Goal: Book appointment/travel/reservation

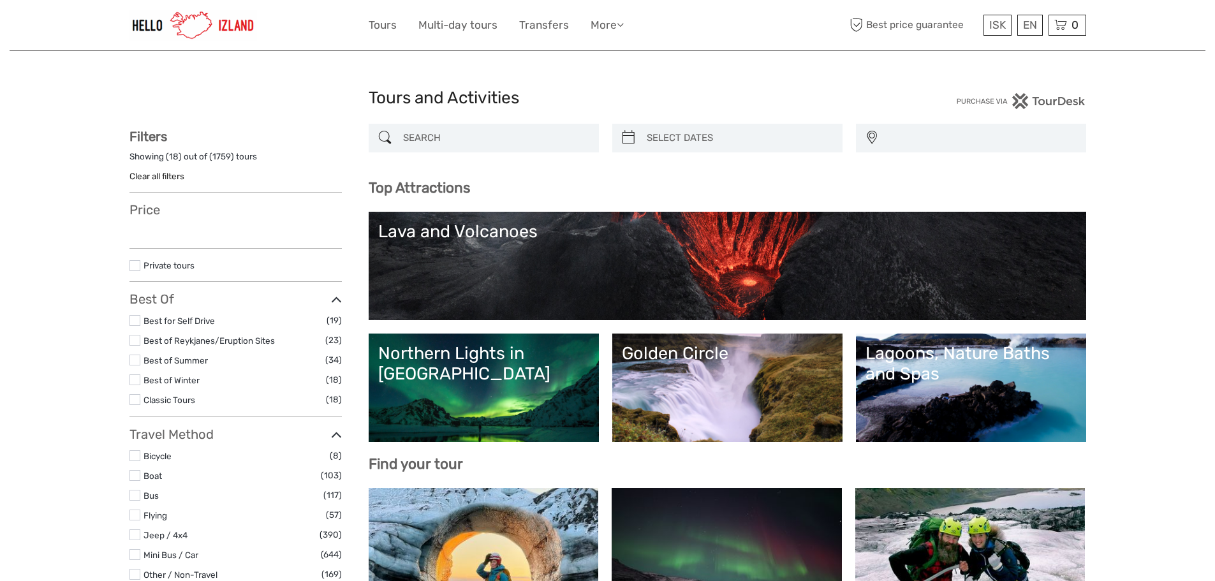
select select
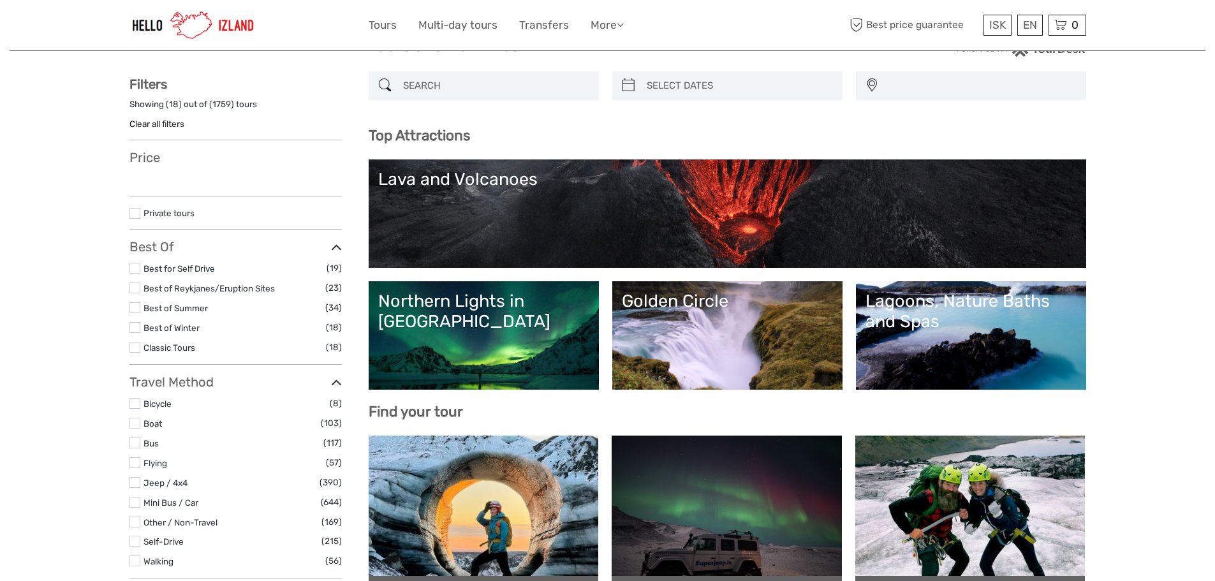
scroll to position [128, 0]
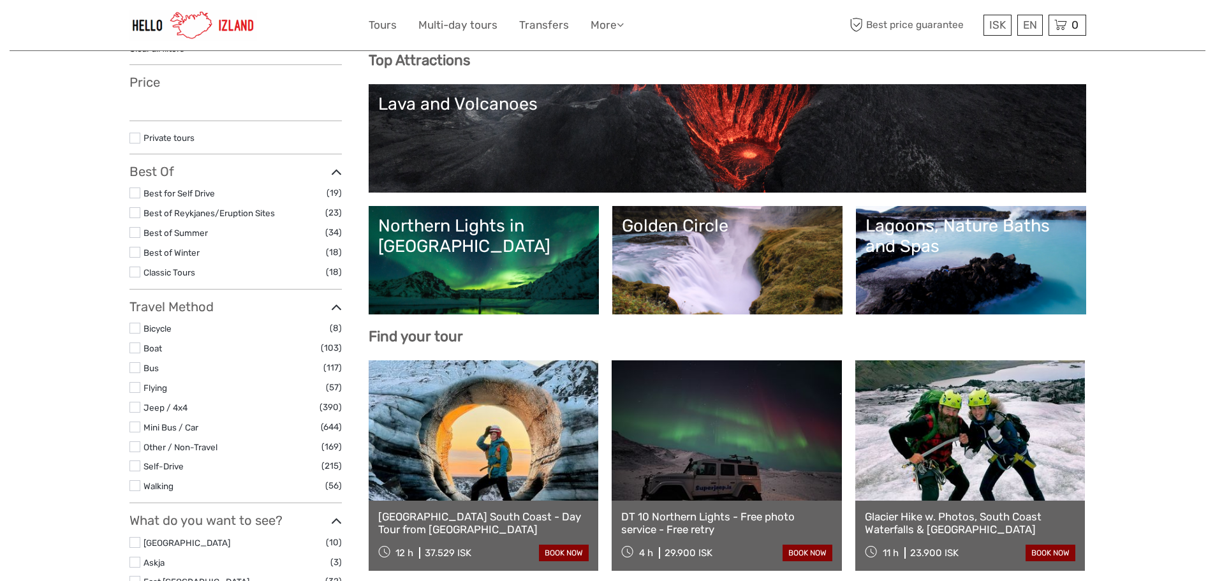
select select
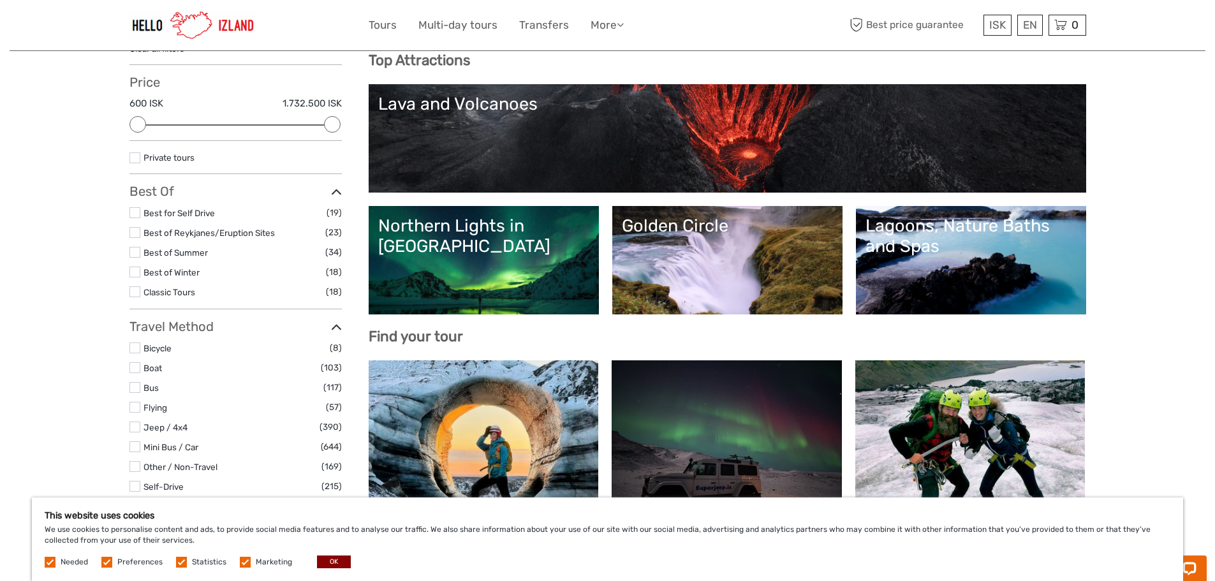
scroll to position [0, 0]
click at [773, 246] on link "Golden Circle" at bounding box center [727, 260] width 211 height 89
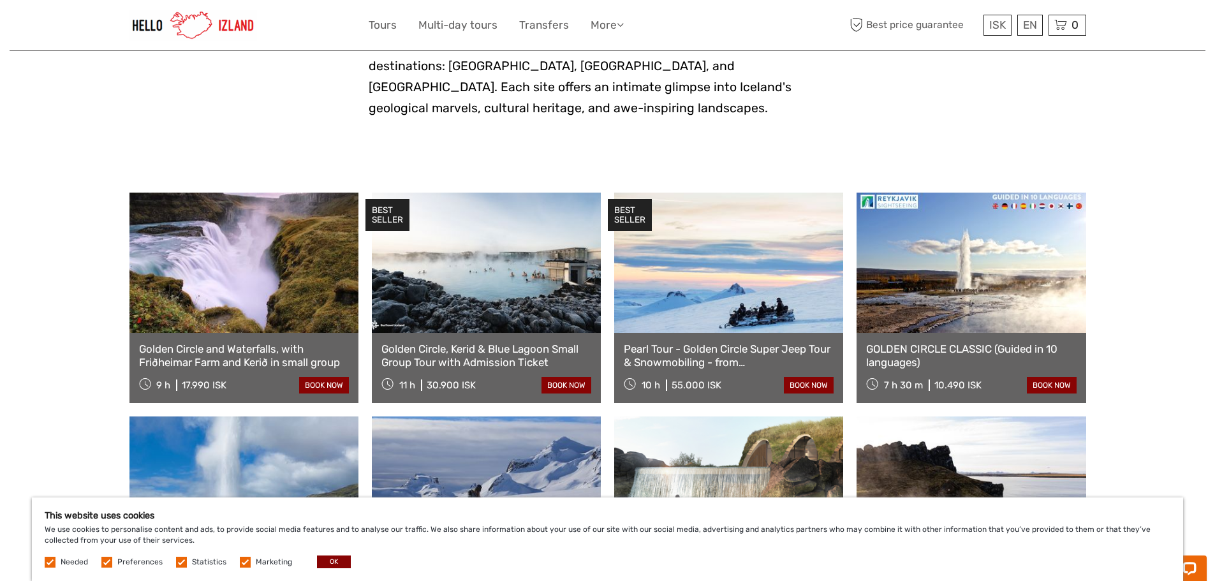
scroll to position [702, 0]
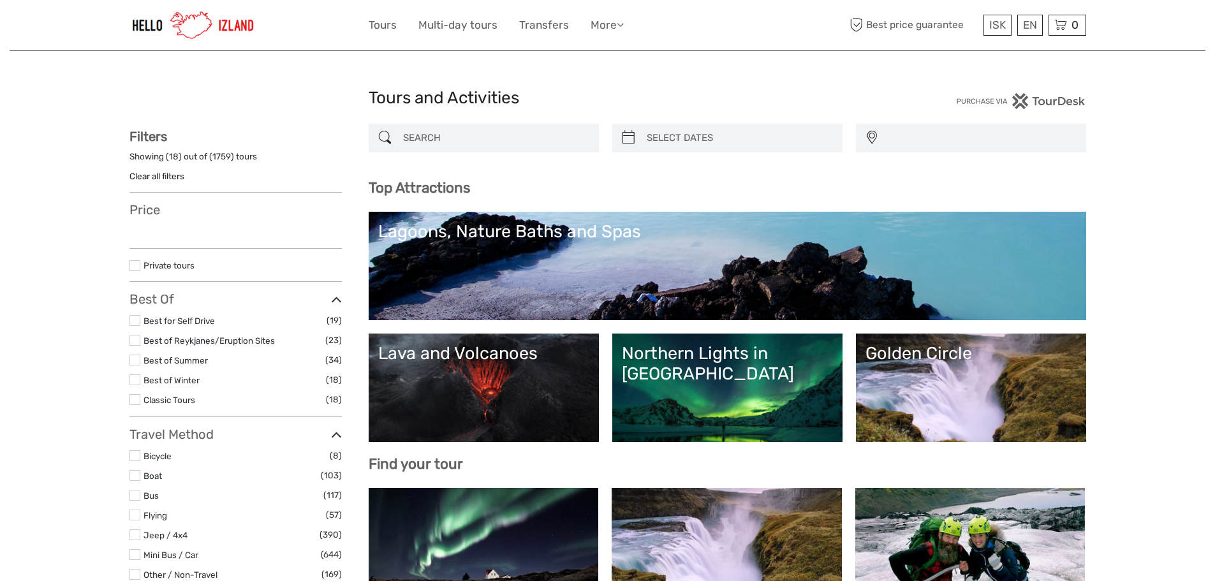
select select
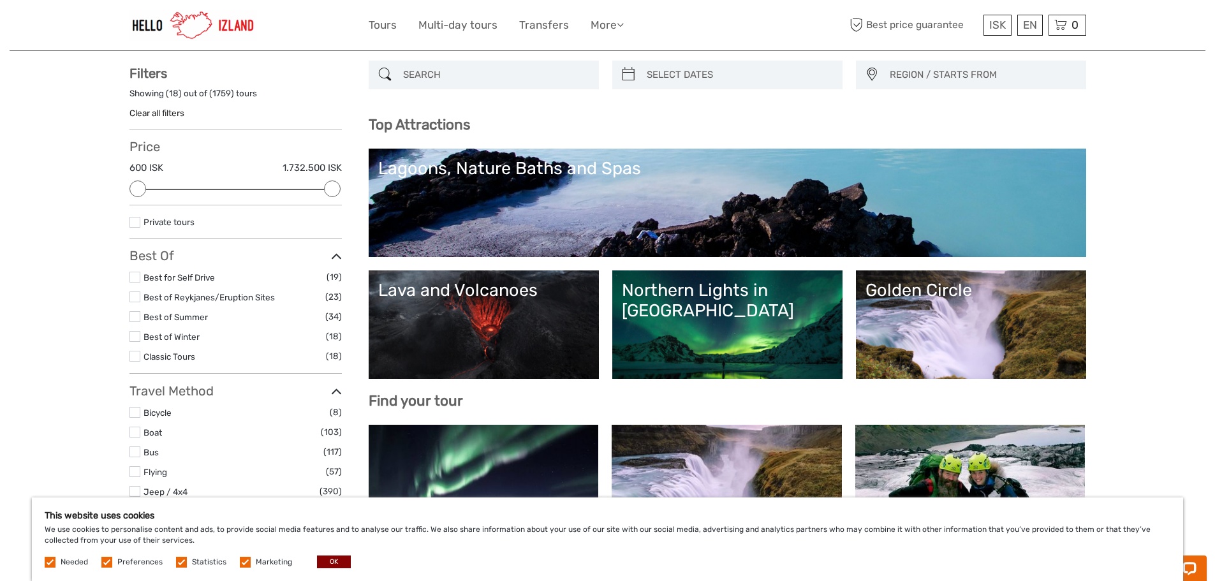
scroll to position [64, 0]
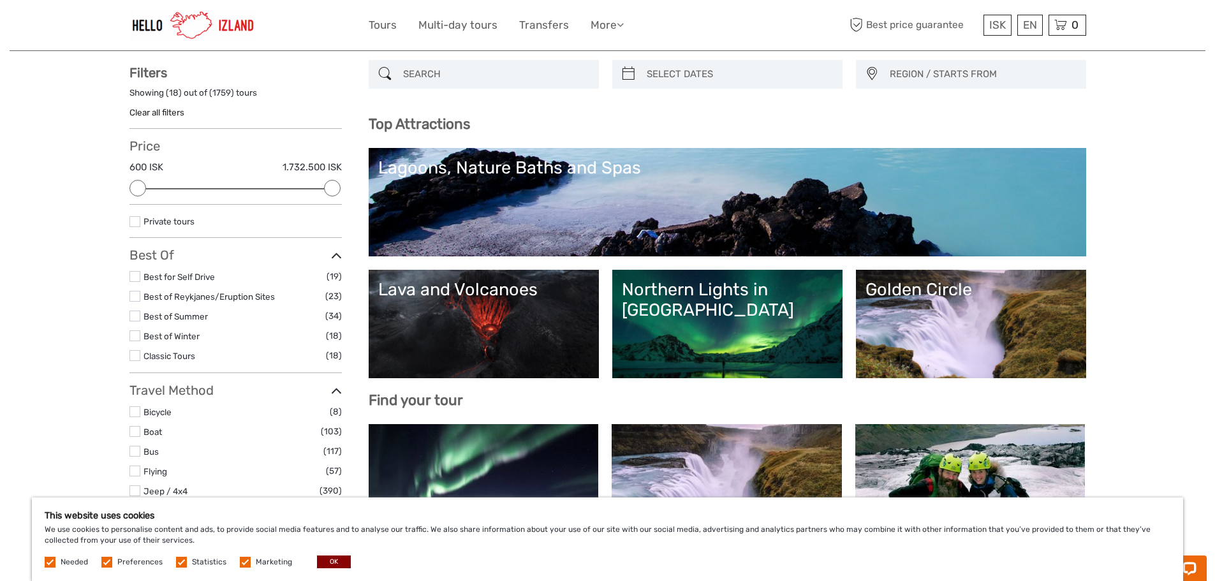
click at [787, 316] on link "Northern Lights in [GEOGRAPHIC_DATA]" at bounding box center [727, 323] width 211 height 89
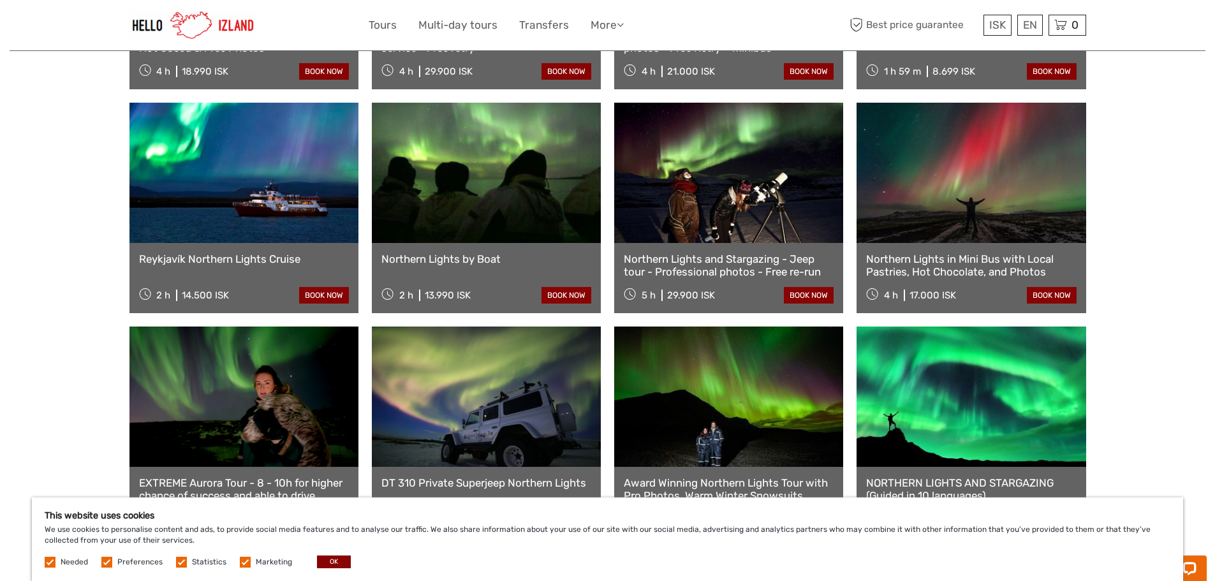
scroll to position [829, 0]
